Goal: Contribute content

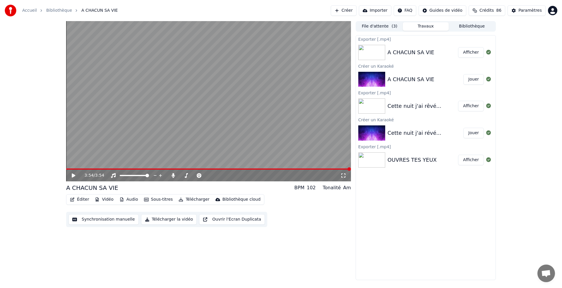
click at [347, 8] on button "Créer" at bounding box center [344, 10] width 26 height 11
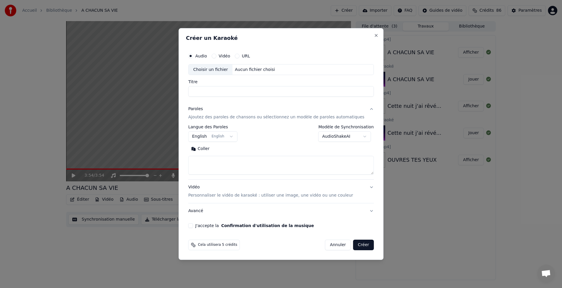
click at [227, 54] on label "Vidéo" at bounding box center [224, 56] width 11 height 4
click at [216, 54] on button "Vidéo" at bounding box center [214, 56] width 5 height 5
click at [216, 68] on div "Choisir un fichier" at bounding box center [211, 69] width 44 height 11
type input "**********"
click at [234, 136] on button "English English" at bounding box center [212, 136] width 49 height 11
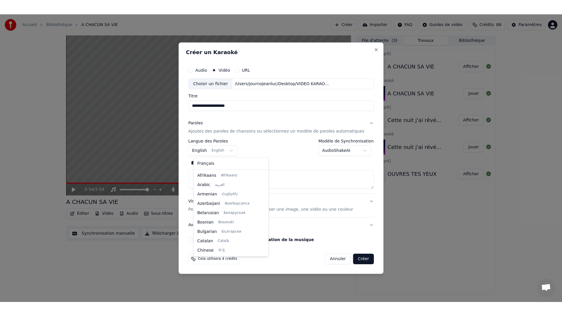
scroll to position [47, 0]
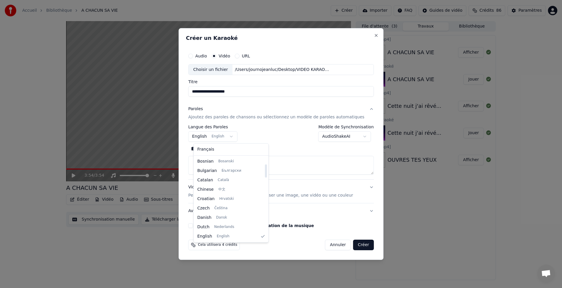
select select "**"
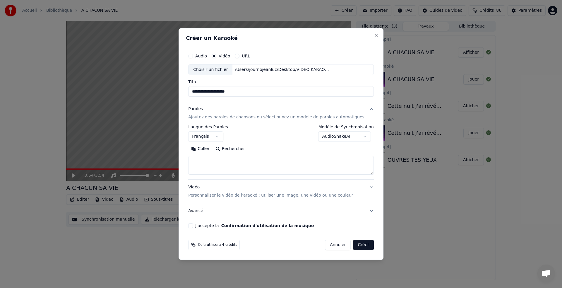
click at [209, 149] on button "Coller" at bounding box center [200, 148] width 24 height 9
type textarea "**********"
click at [193, 227] on button "J'accepte la Confirmation d'utilisation de la musique" at bounding box center [190, 225] width 5 height 5
click at [355, 245] on button "Créer" at bounding box center [363, 245] width 20 height 11
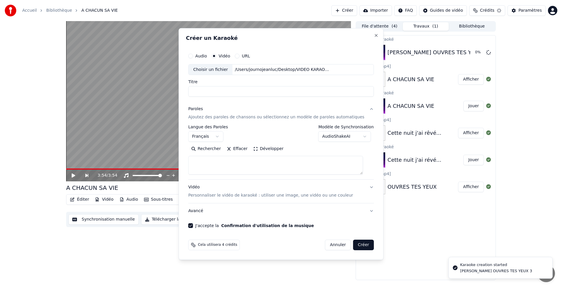
select select
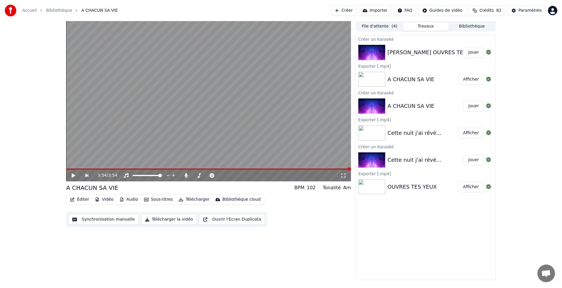
click at [475, 54] on button "Jouer" at bounding box center [473, 52] width 20 height 11
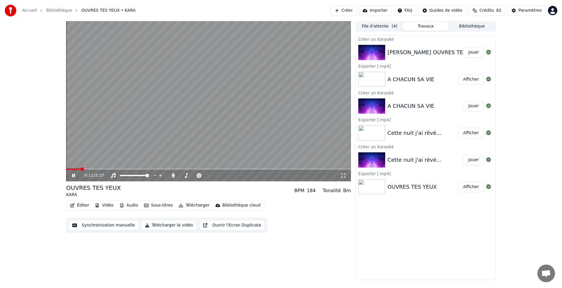
click at [341, 175] on icon at bounding box center [344, 175] width 6 height 5
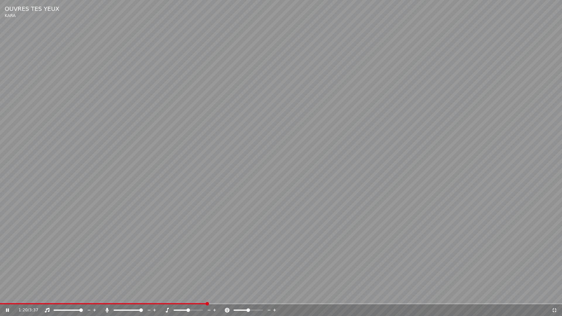
click at [187, 288] on video at bounding box center [281, 158] width 562 height 316
click at [189, 288] on div "1:20 / 3:37" at bounding box center [281, 310] width 562 height 12
click at [191, 288] on span at bounding box center [95, 303] width 191 height 1
click at [179, 288] on span at bounding box center [179, 304] width 4 height 4
click at [7, 288] on icon at bounding box center [8, 310] width 4 height 4
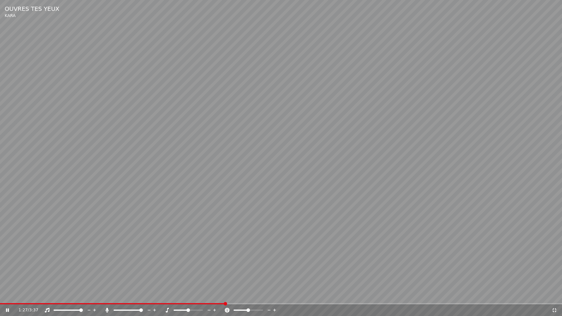
click at [7, 288] on icon at bounding box center [12, 310] width 14 height 5
